Goal: Find specific page/section: Find specific page/section

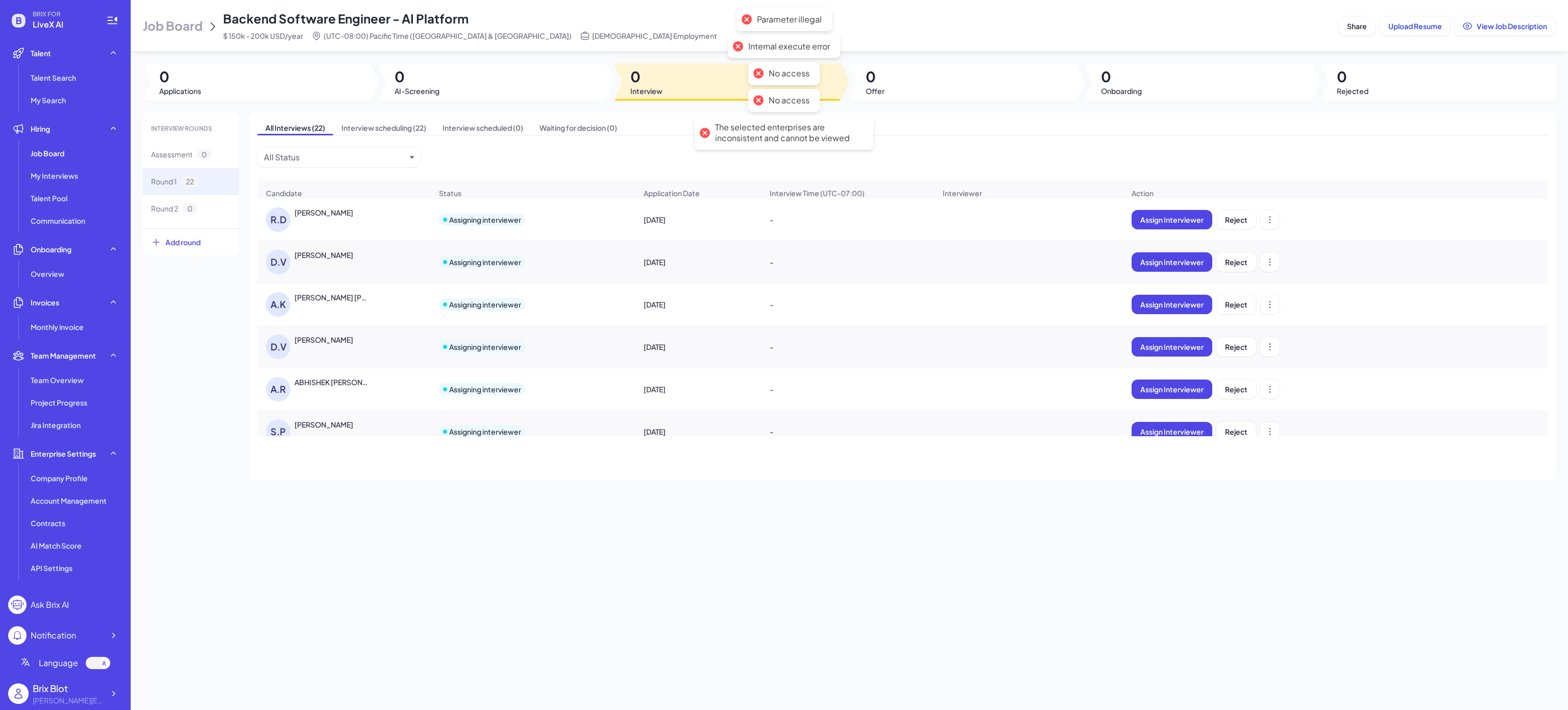
scroll to position [169, 0]
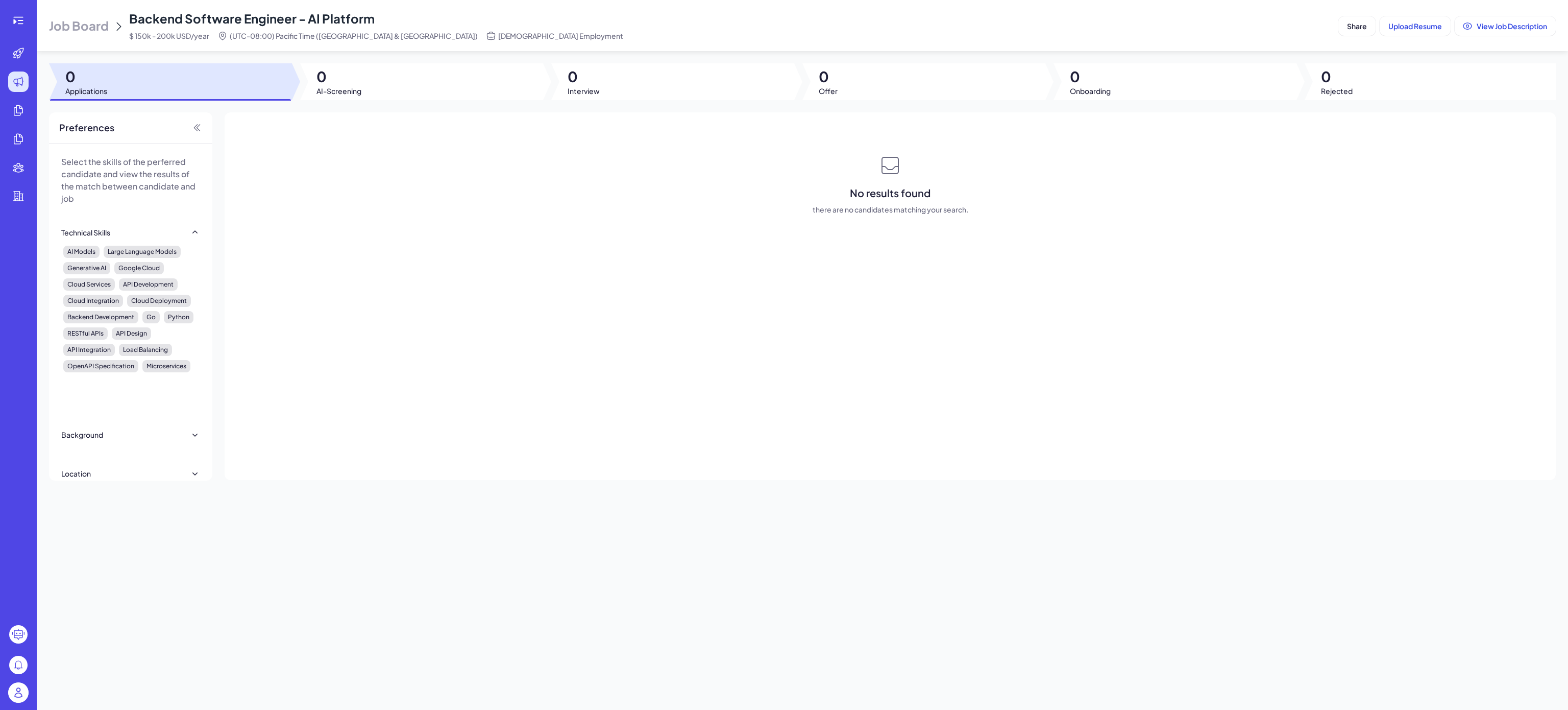
click at [1133, 351] on div "No results found there are no candidates matching your search." at bounding box center [890, 296] width 1331 height 368
drag, startPoint x: 1068, startPoint y: 422, endPoint x: 830, endPoint y: 471, distance: 243.0
click at [1009, 443] on div "No results found there are no candidates matching your search." at bounding box center [890, 296] width 1331 height 368
drag, startPoint x: 450, startPoint y: 307, endPoint x: 484, endPoint y: 326, distance: 38.9
click at [450, 309] on div "No results found there are no candidates matching your search." at bounding box center [890, 296] width 1331 height 368
